Goal: Navigation & Orientation: Understand site structure

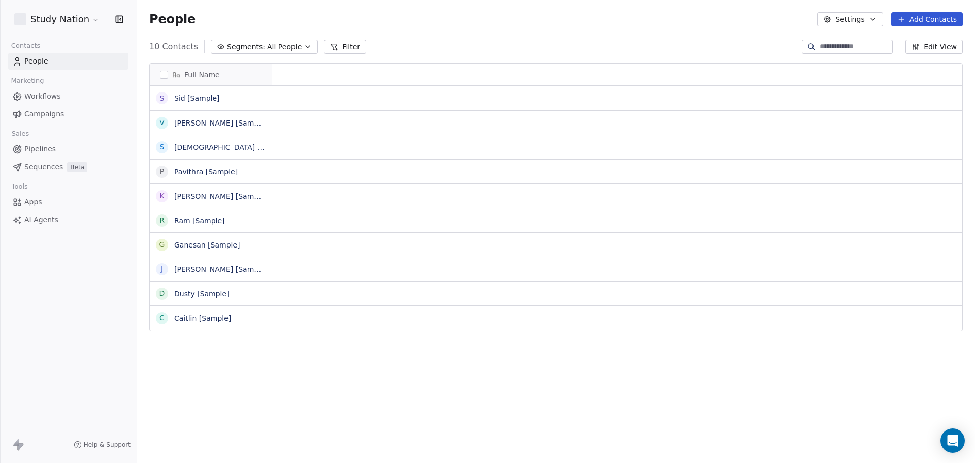
scroll to position [399, 830]
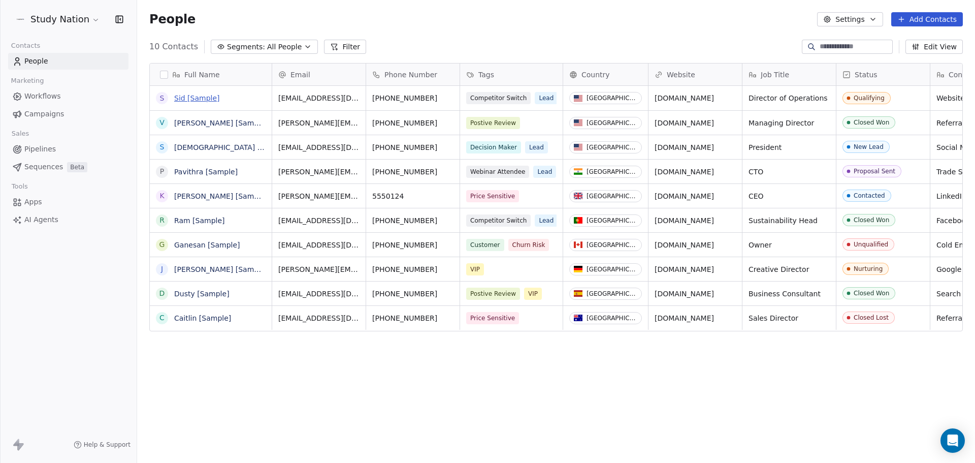
click at [189, 101] on link "Sid [Sample]" at bounding box center [197, 98] width 46 height 8
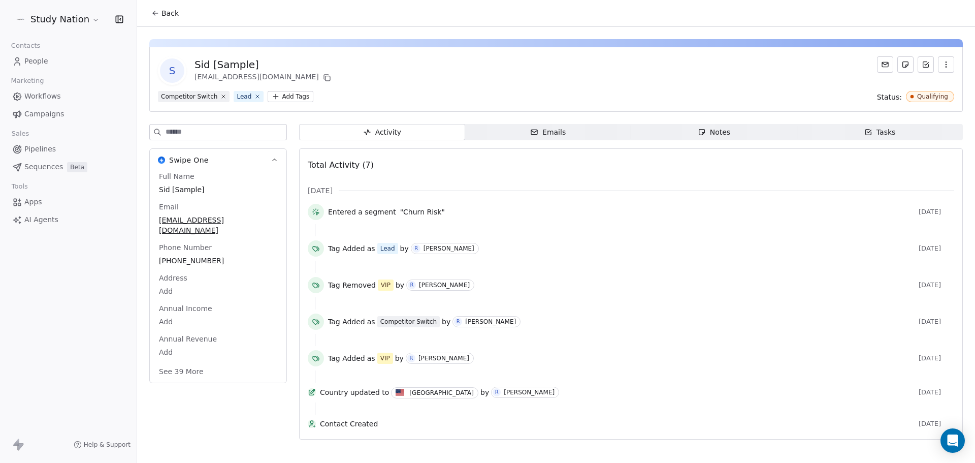
click at [583, 138] on span "Emails Emails" at bounding box center [548, 132] width 166 height 16
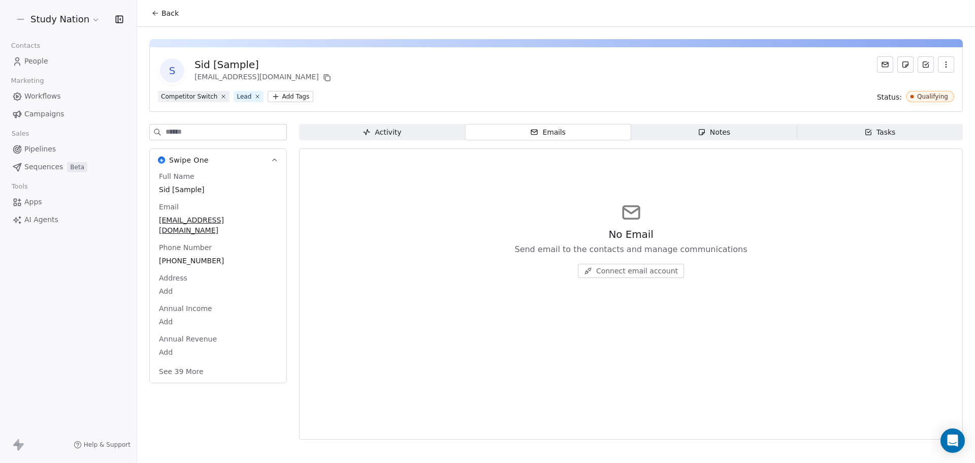
click at [699, 132] on icon "button" at bounding box center [702, 132] width 8 height 8
click at [874, 132] on div "Tasks" at bounding box center [879, 132] width 31 height 11
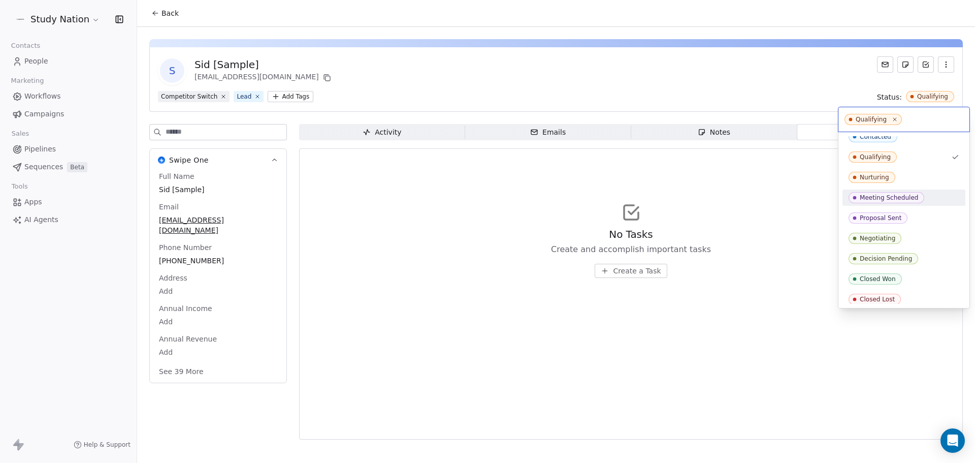
scroll to position [52, 0]
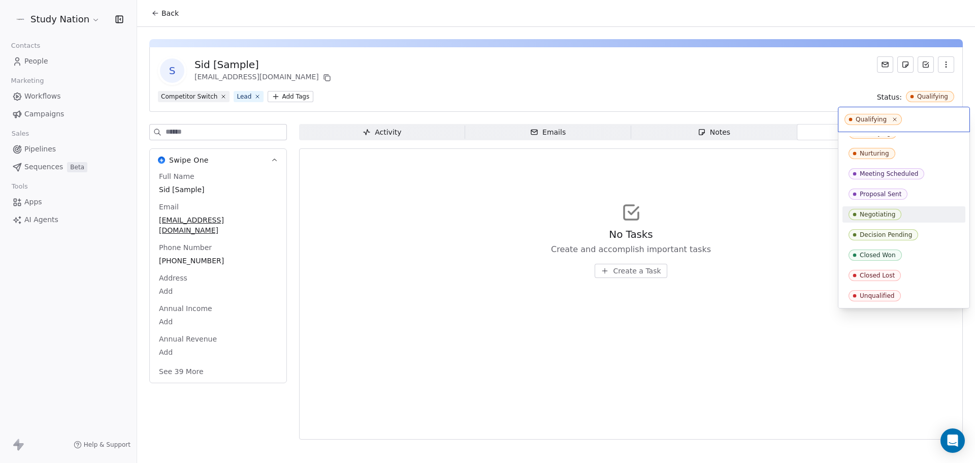
click at [45, 97] on html "Study Nation Contacts People Marketing Workflows Campaigns Sales Pipelines Sequ…" at bounding box center [487, 231] width 975 height 463
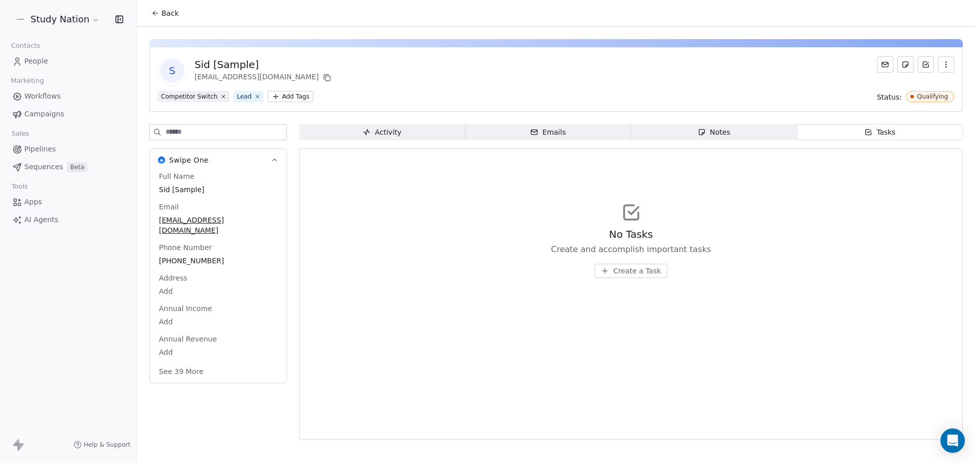
click at [45, 97] on span "Workflows" at bounding box center [42, 96] width 37 height 11
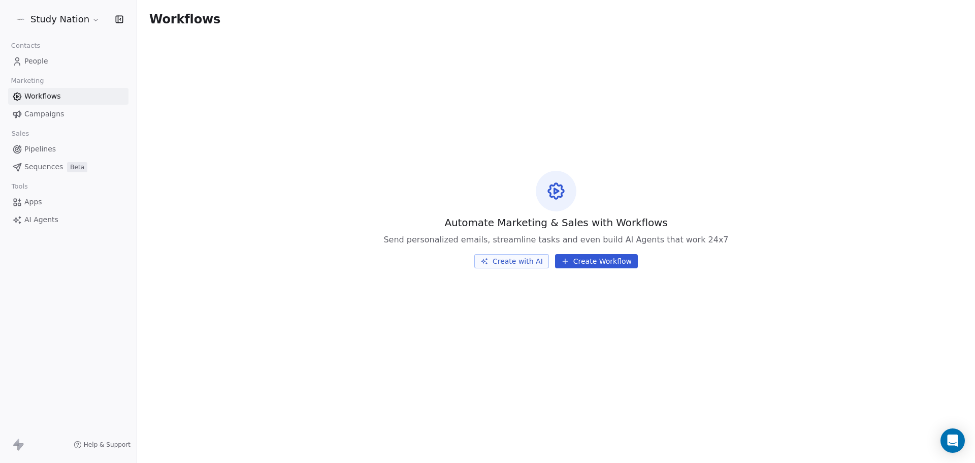
click at [530, 262] on button "Create with AI" at bounding box center [511, 261] width 75 height 14
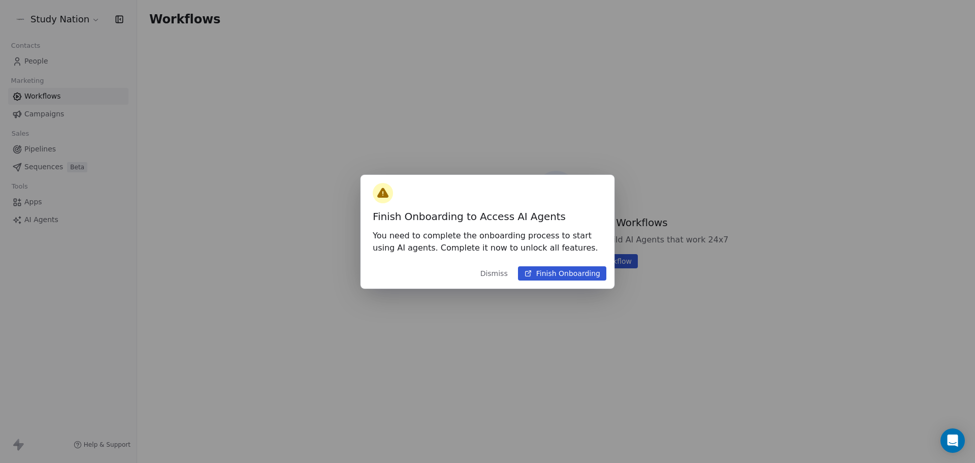
click at [490, 280] on button "Dismiss" at bounding box center [494, 273] width 40 height 18
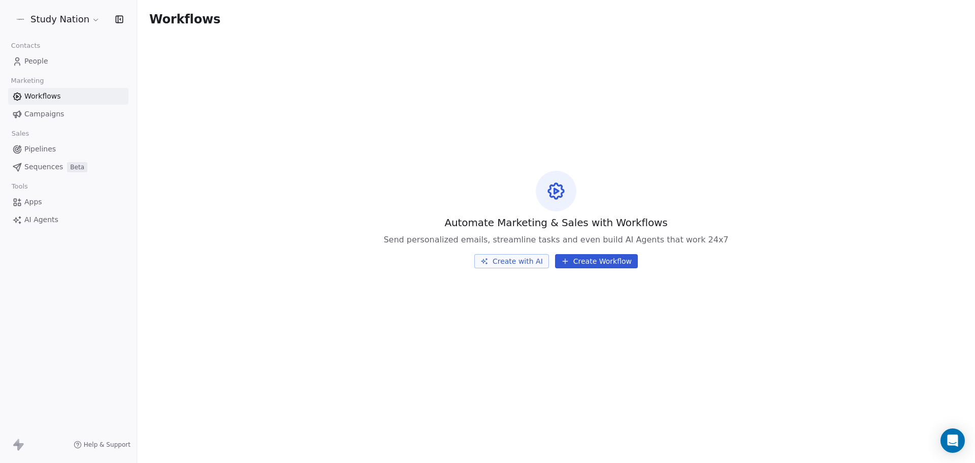
click at [29, 71] on div "Contacts People Marketing Workflows Campaigns Sales Pipelines Sequences Beta To…" at bounding box center [68, 133] width 137 height 189
click at [35, 61] on span "People" at bounding box center [36, 61] width 24 height 11
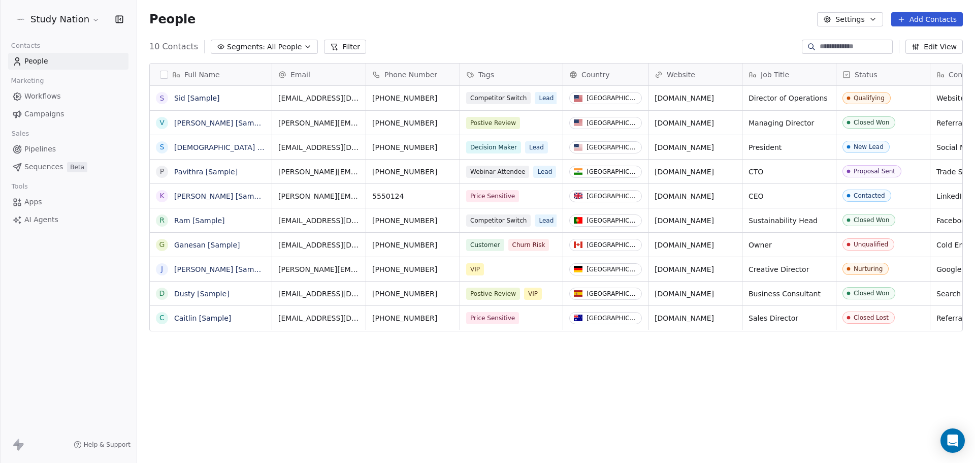
scroll to position [399, 830]
click at [208, 171] on link "Pavithra [Sample]" at bounding box center [205, 172] width 63 height 8
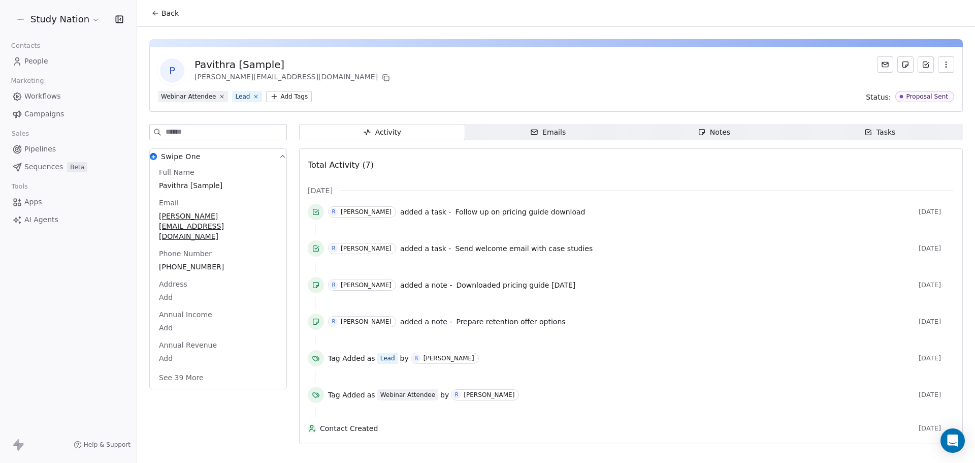
click at [573, 129] on span "Emails Emails" at bounding box center [548, 132] width 166 height 16
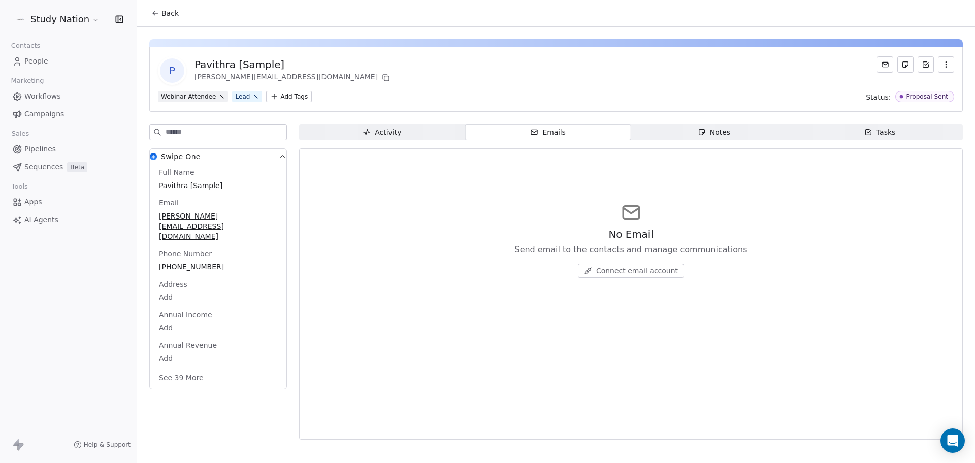
click at [767, 129] on span "Notes Notes" at bounding box center [714, 132] width 166 height 16
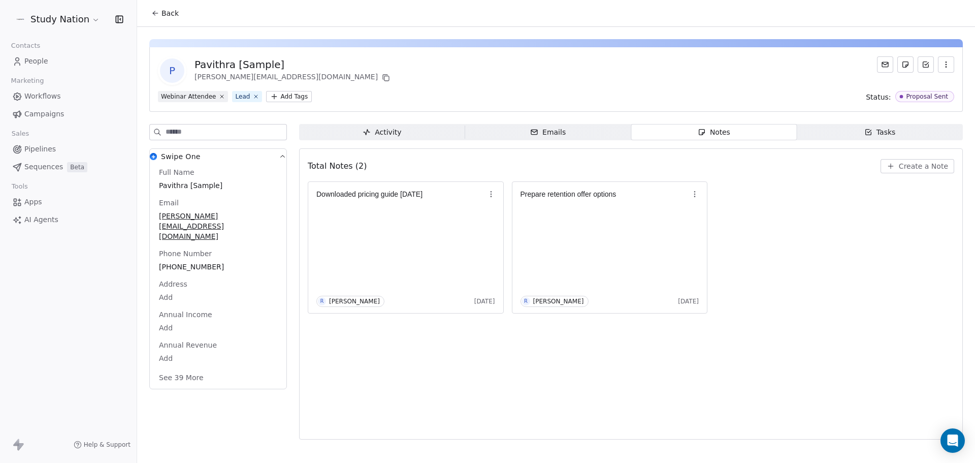
click at [844, 134] on span "Tasks Tasks" at bounding box center [880, 132] width 166 height 16
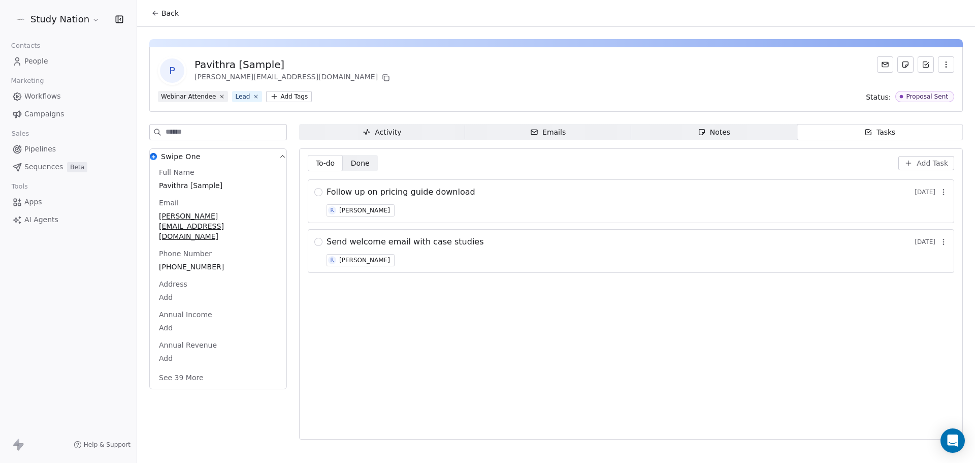
click at [713, 132] on div "Notes" at bounding box center [714, 132] width 32 height 11
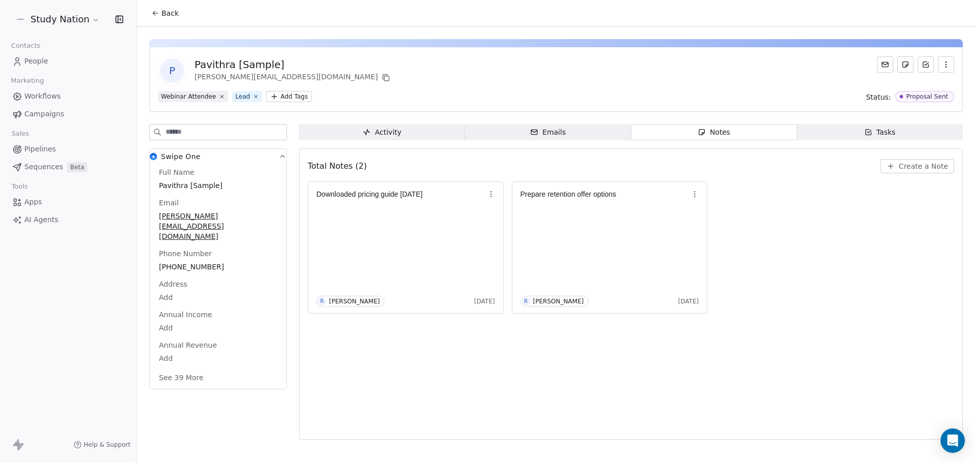
click at [575, 134] on span "Emails Emails" at bounding box center [548, 132] width 166 height 16
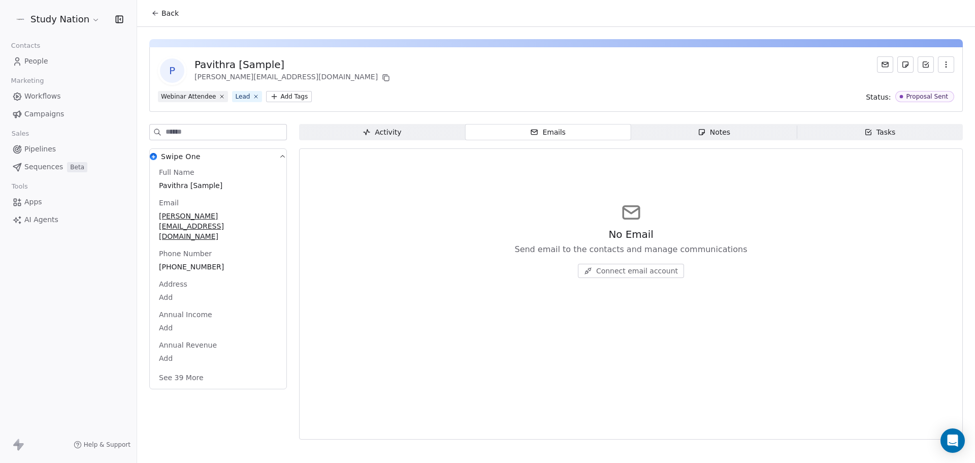
click at [399, 127] on div "Activity" at bounding box center [382, 132] width 39 height 11
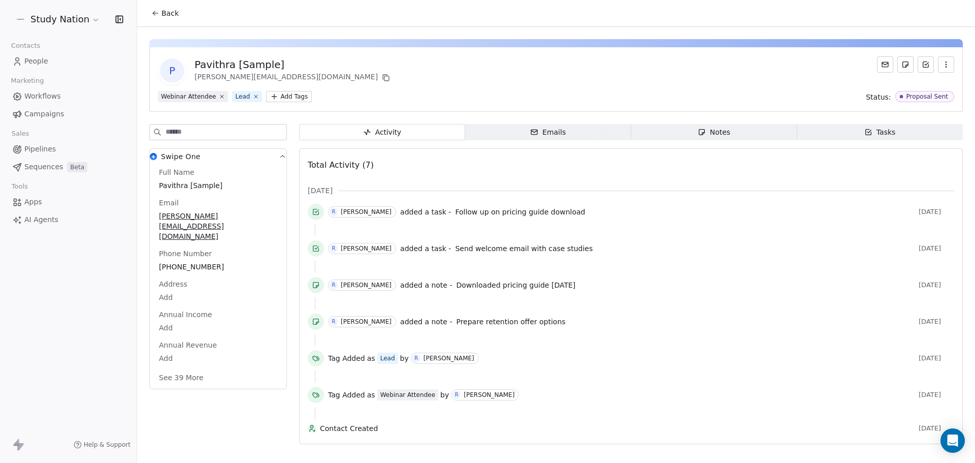
click at [36, 94] on span "Workflows" at bounding box center [42, 96] width 37 height 11
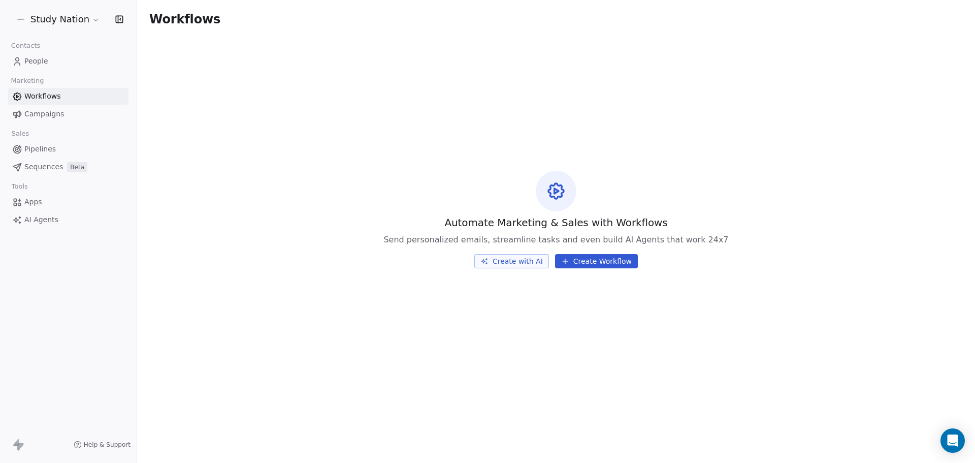
click at [36, 67] on link "People" at bounding box center [68, 61] width 120 height 17
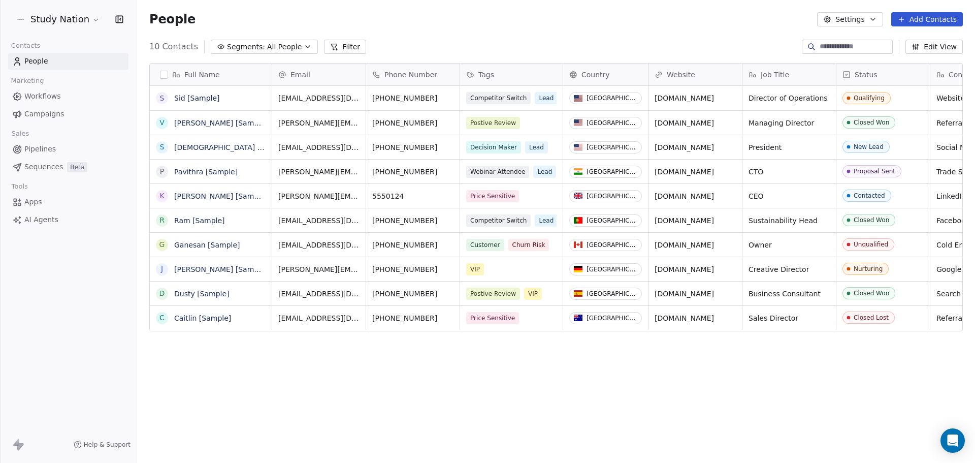
scroll to position [399, 830]
click at [341, 46] on button "Filter" at bounding box center [345, 47] width 42 height 14
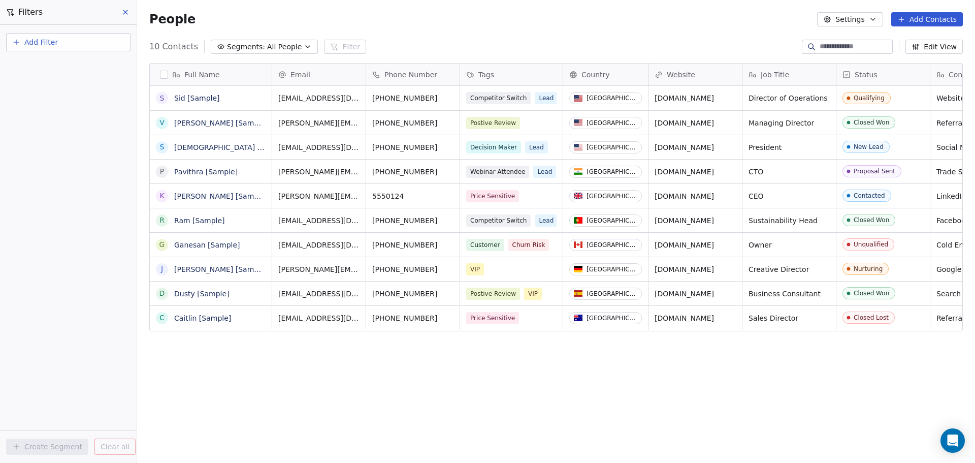
click at [93, 35] on button "Add Filter" at bounding box center [68, 42] width 124 height 18
click at [77, 85] on div "Contact activity" at bounding box center [68, 82] width 103 height 11
click at [63, 40] on html "Study Nation Contacts People Marketing Workflows Campaigns Sales Pipelines Sequ…" at bounding box center [487, 231] width 975 height 463
click at [63, 40] on button "Add Filter" at bounding box center [68, 42] width 124 height 18
click at [54, 70] on span "Contact properties" at bounding box center [50, 66] width 66 height 11
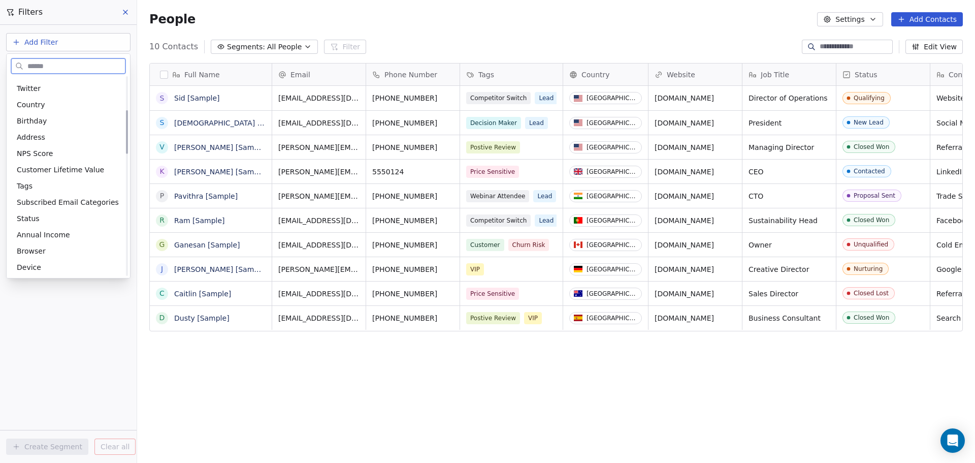
scroll to position [152, 0]
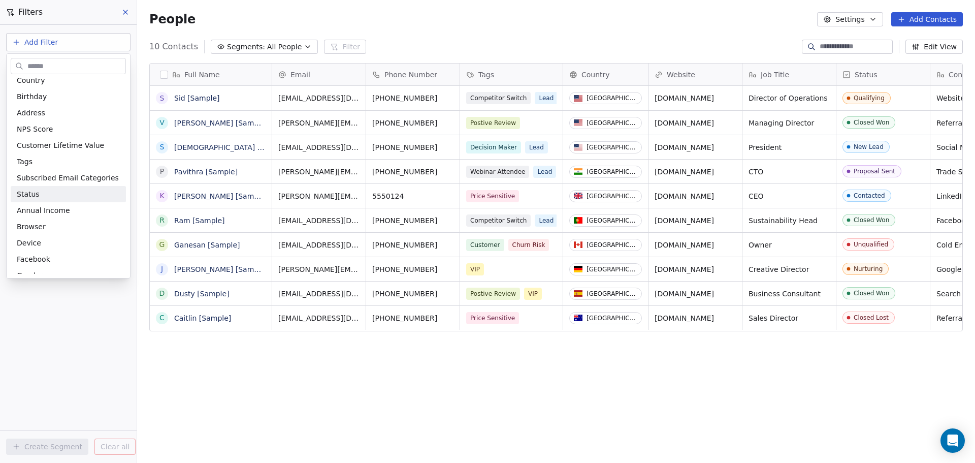
click at [864, 19] on html "Study Nation Contacts People Marketing Workflows Campaigns Sales Pipelines Sequ…" at bounding box center [487, 231] width 975 height 463
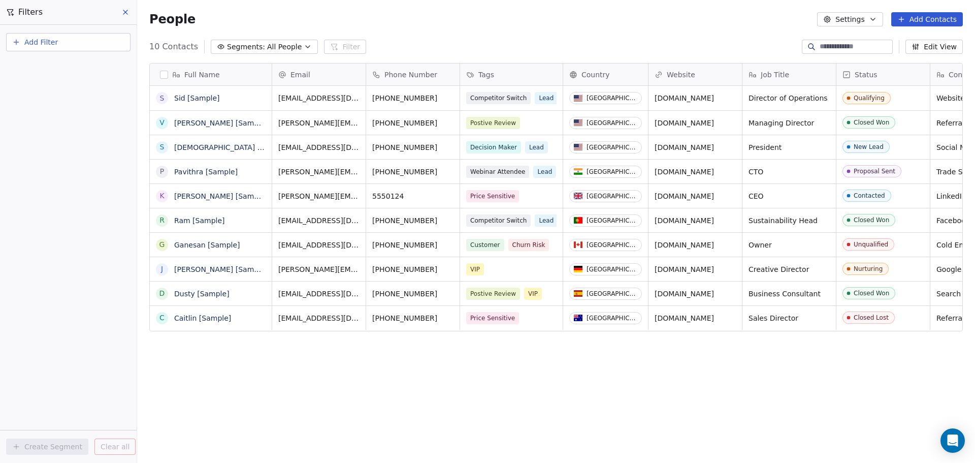
click at [864, 19] on button "Settings" at bounding box center [850, 19] width 66 height 14
click at [864, 62] on div "Tags" at bounding box center [847, 57] width 40 height 16
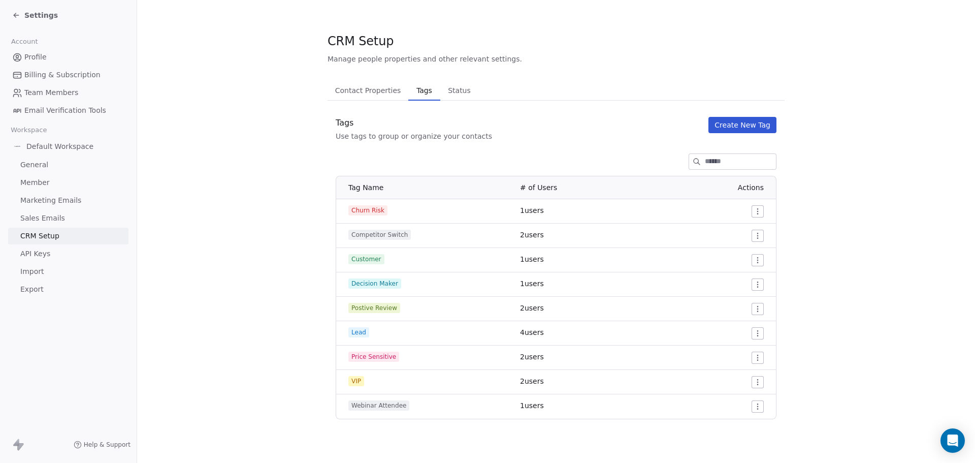
click at [454, 95] on span "Status" at bounding box center [459, 90] width 31 height 14
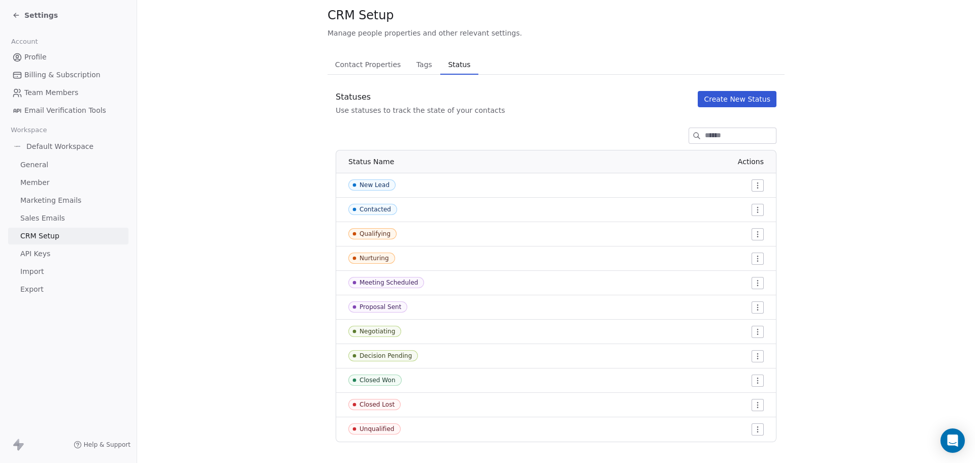
scroll to position [38, 0]
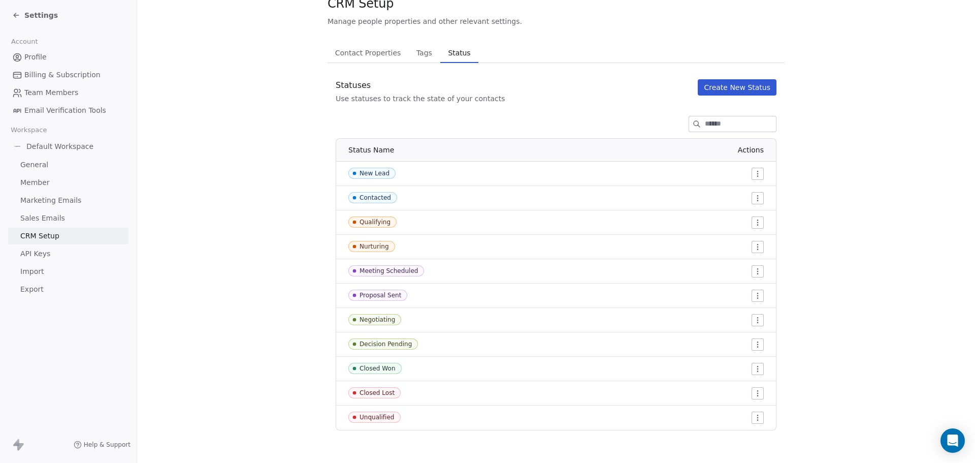
click at [372, 61] on button "Contact Properties Contact Properties" at bounding box center [368, 53] width 81 height 20
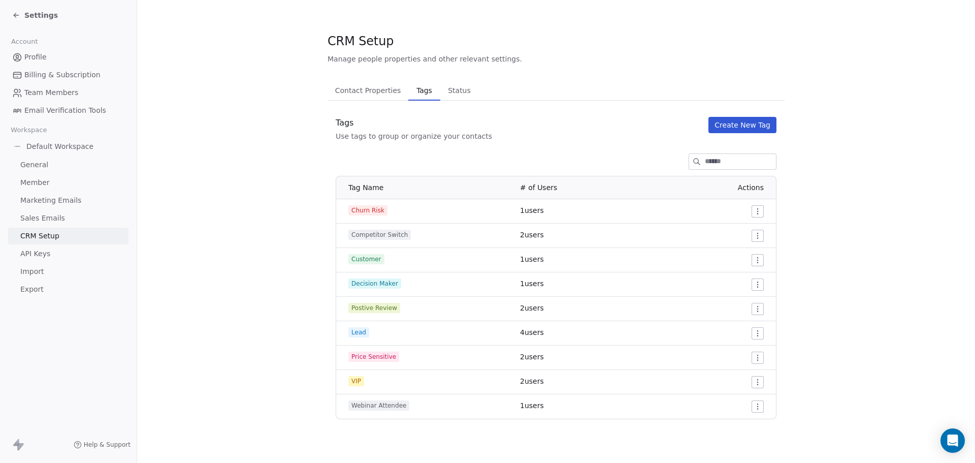
click at [419, 55] on div "CRM Setup Manage people properties and other relevant settings. Contact Propert…" at bounding box center [556, 225] width 457 height 386
click at [444, 86] on span "Status" at bounding box center [459, 90] width 31 height 14
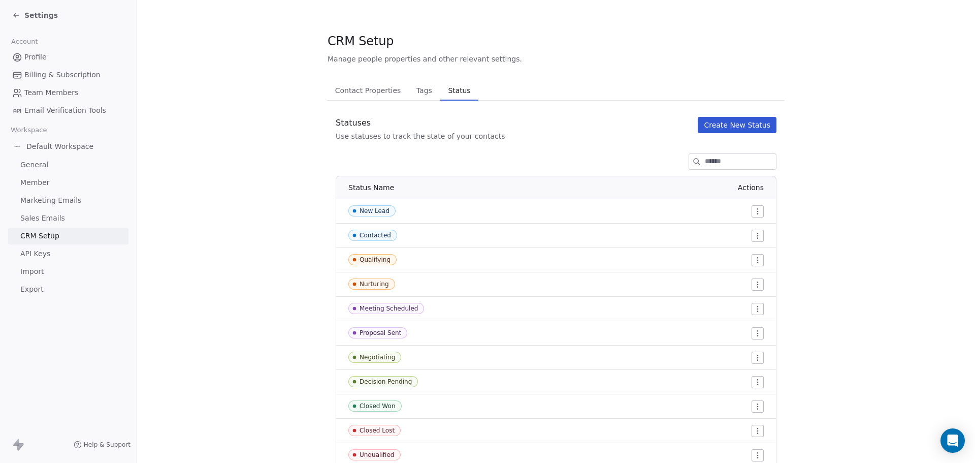
click at [30, 58] on span "Profile" at bounding box center [35, 57] width 22 height 11
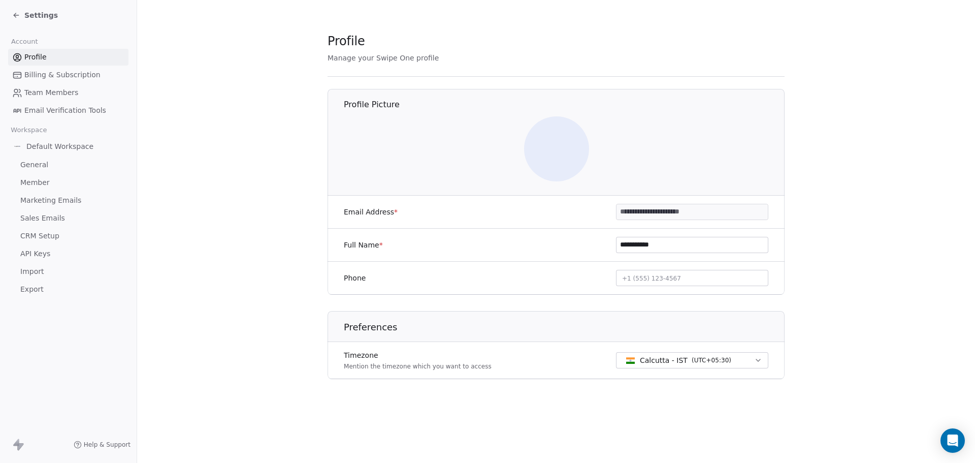
click at [15, 16] on icon at bounding box center [16, 15] width 8 height 8
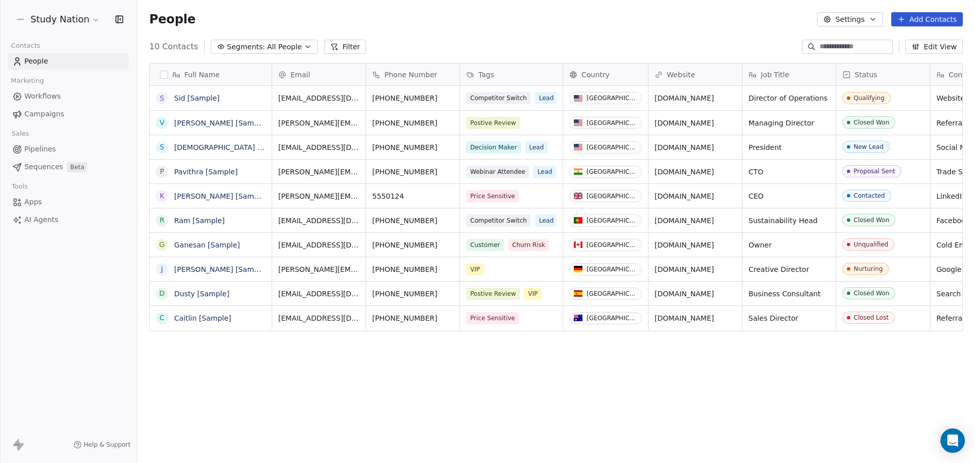
scroll to position [399, 830]
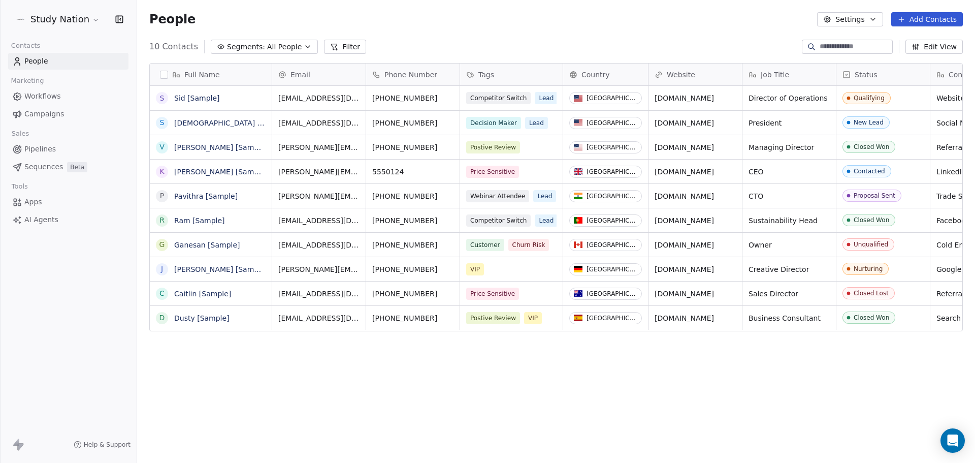
click at [48, 94] on span "Workflows" at bounding box center [42, 96] width 37 height 11
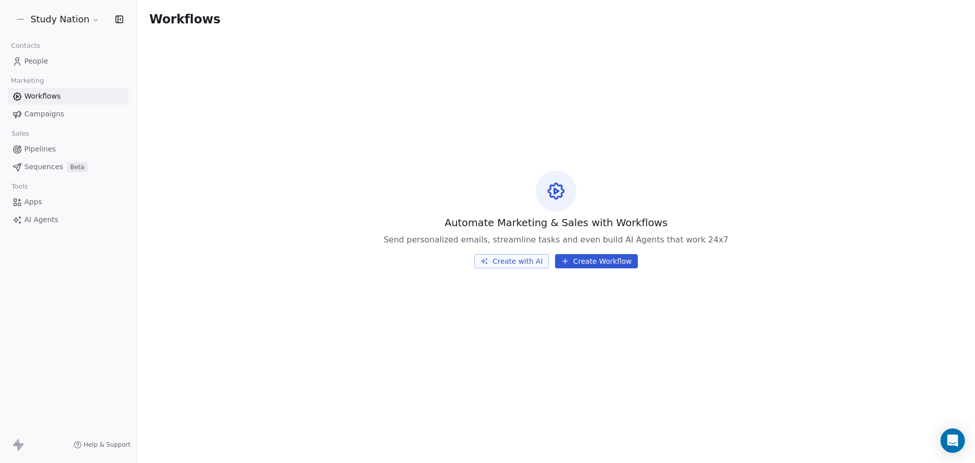
click at [34, 112] on span "Campaigns" at bounding box center [44, 114] width 40 height 11
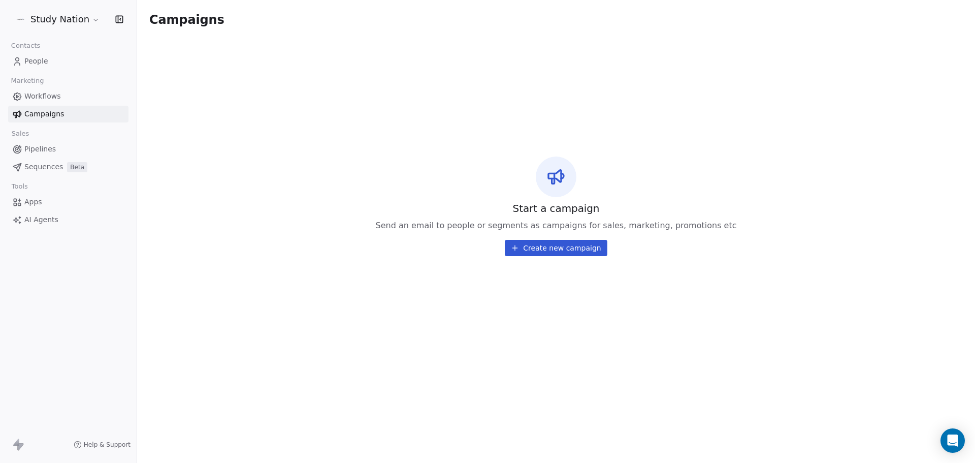
click at [37, 95] on span "Workflows" at bounding box center [42, 96] width 37 height 11
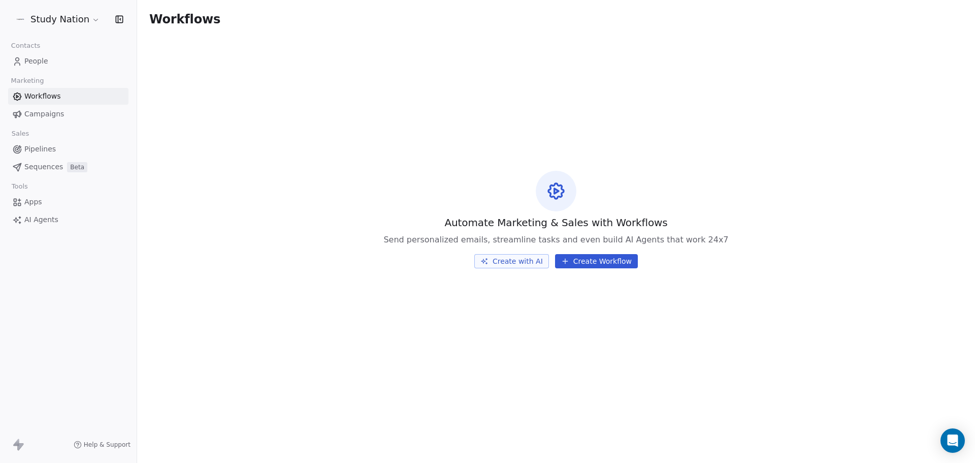
click at [48, 145] on span "Pipelines" at bounding box center [39, 149] width 31 height 11
